Goal: Subscribe to service/newsletter

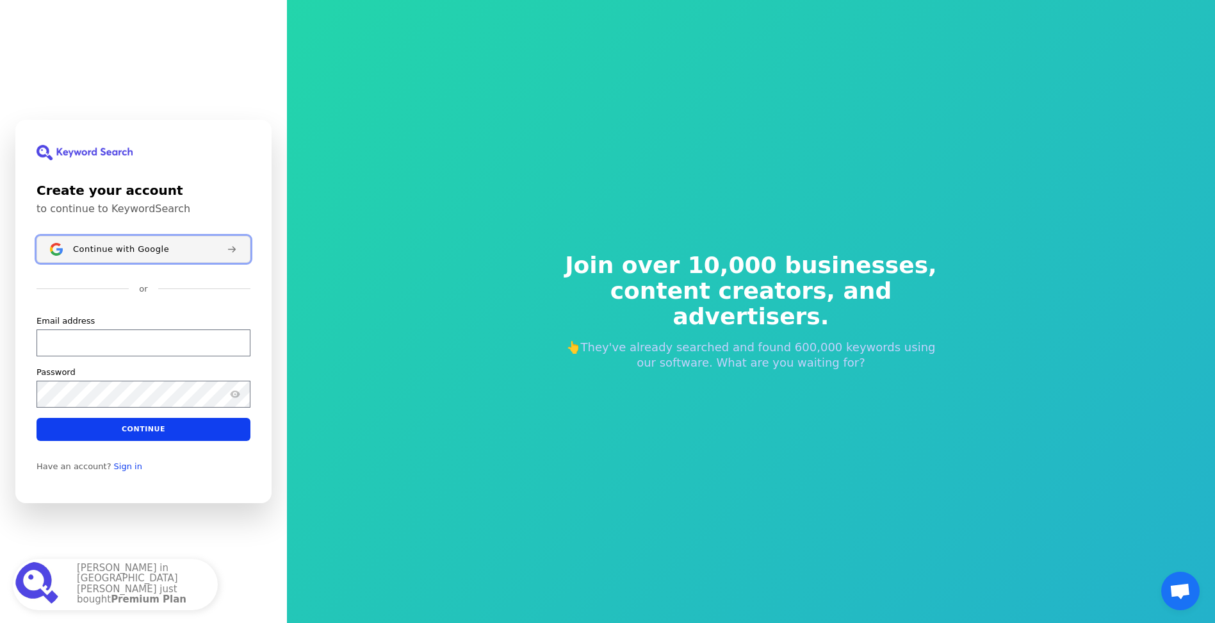
click at [102, 254] on span "Continue with Google" at bounding box center [121, 249] width 96 height 10
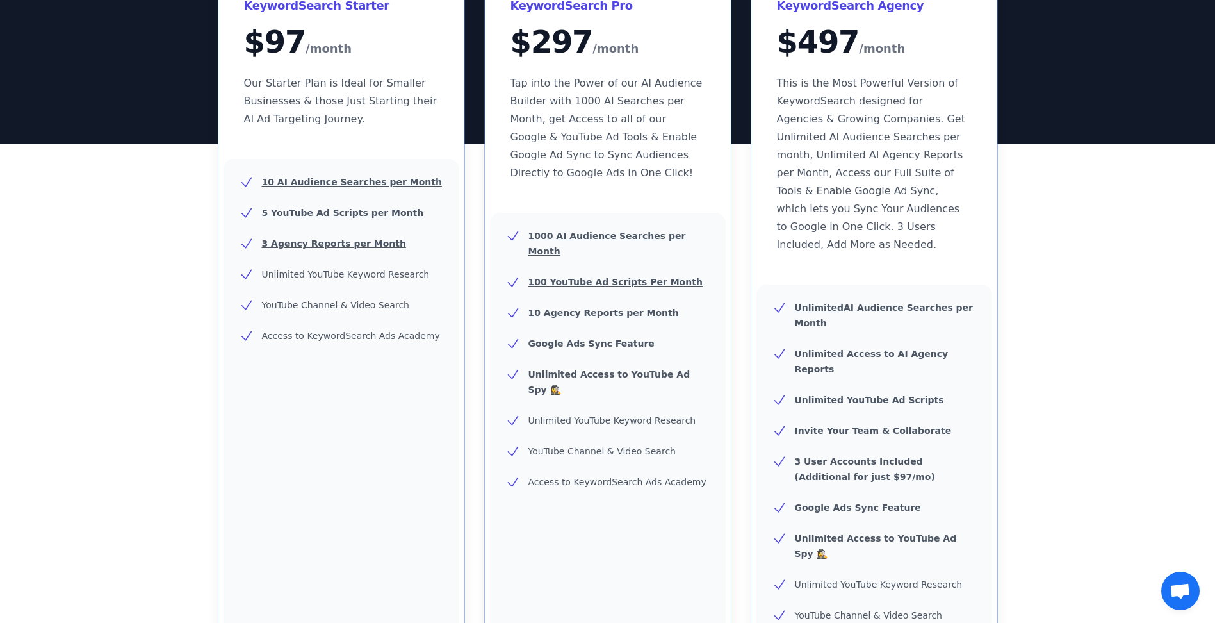
scroll to position [192, 0]
